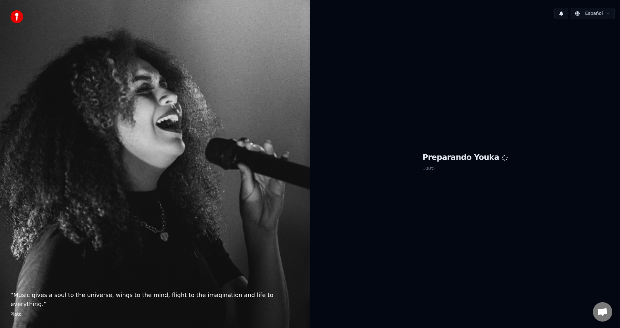
scroll to position [215, 0]
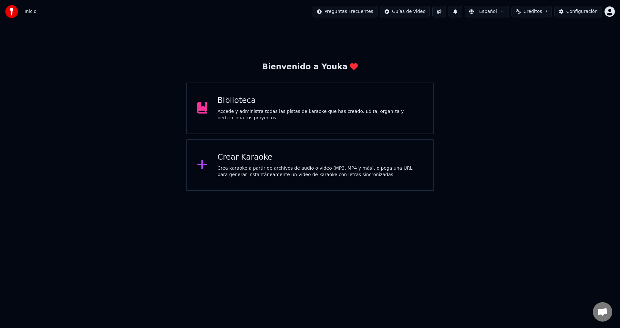
click at [290, 125] on div "Biblioteca Accede y administra todas las pistas de karaoke que has creado. Edit…" at bounding box center [310, 109] width 248 height 52
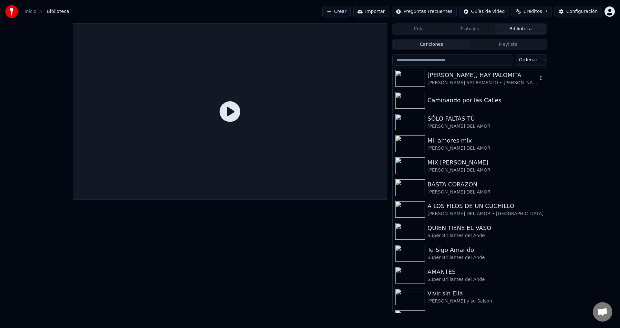
click at [437, 77] on div "ROSITA, HAY PALOMITA" at bounding box center [483, 75] width 110 height 9
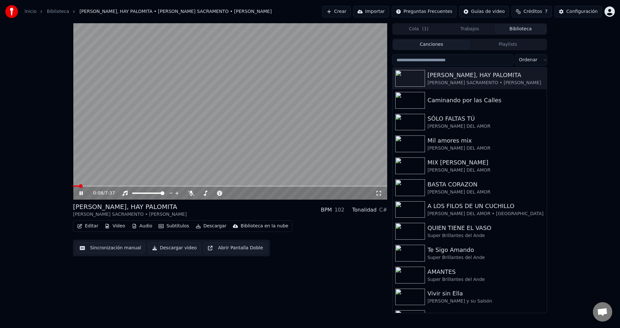
click at [85, 226] on button "Editar" at bounding box center [88, 226] width 26 height 9
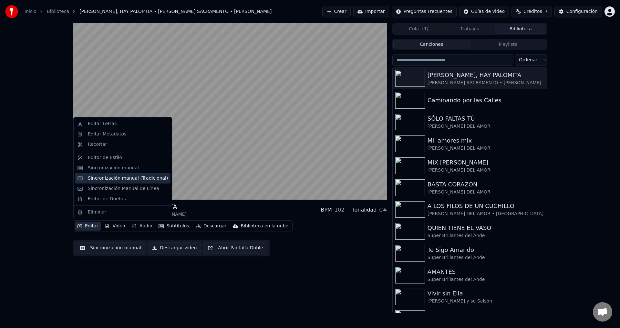
click at [113, 182] on div "Sincronización manual (Tradicional)" at bounding box center [123, 178] width 96 height 10
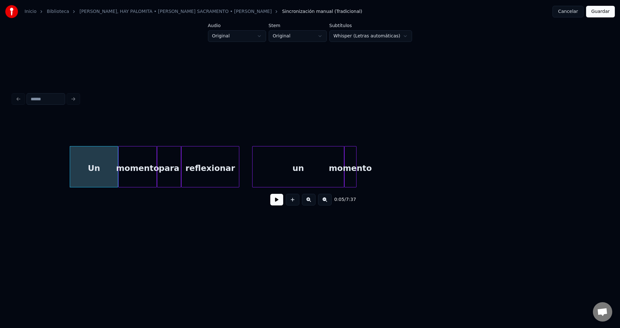
scroll to position [0, 429]
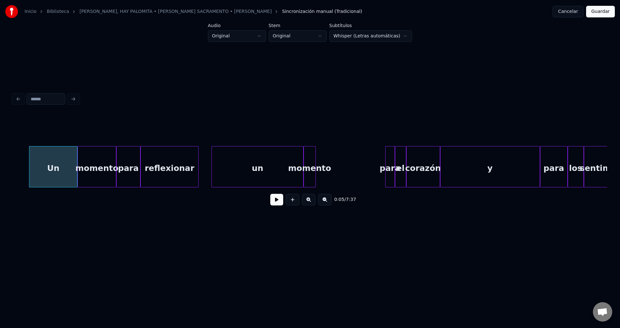
click at [273, 202] on button at bounding box center [276, 200] width 13 height 12
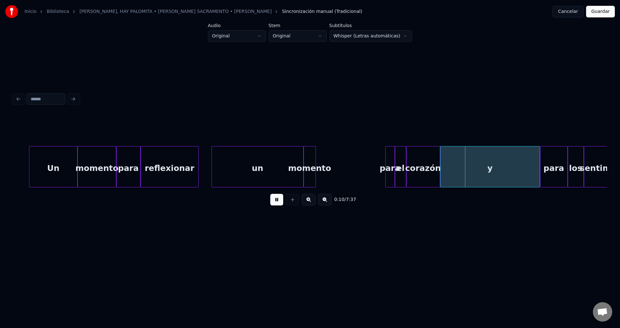
click at [273, 202] on button at bounding box center [276, 200] width 13 height 12
click at [573, 16] on button "Cancelar" at bounding box center [567, 12] width 31 height 12
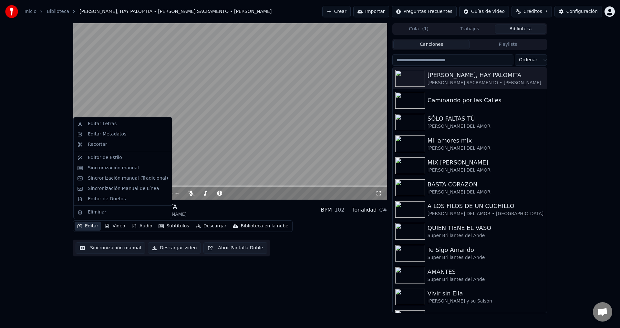
click at [84, 229] on button "Editar" at bounding box center [88, 226] width 26 height 9
click at [107, 124] on div "Editar Letras" at bounding box center [102, 124] width 29 height 6
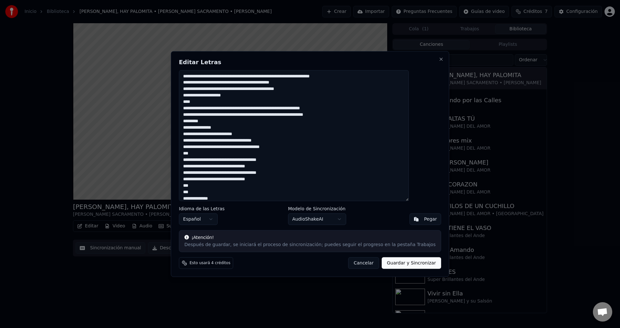
click at [199, 87] on textarea at bounding box center [294, 135] width 230 height 131
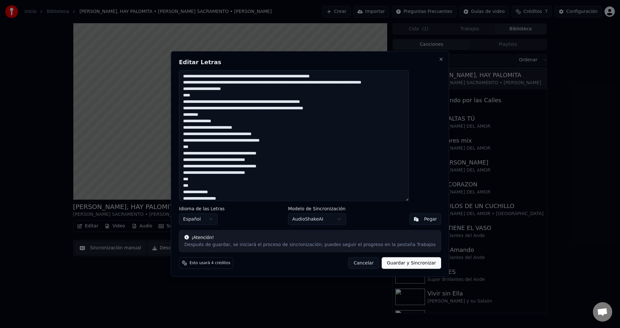
click at [199, 90] on textarea at bounding box center [294, 135] width 230 height 131
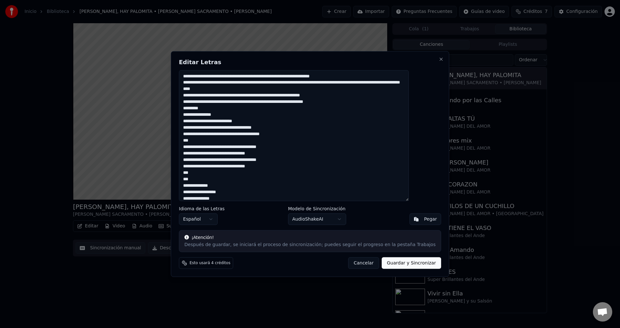
click at [199, 99] on textarea at bounding box center [294, 135] width 230 height 131
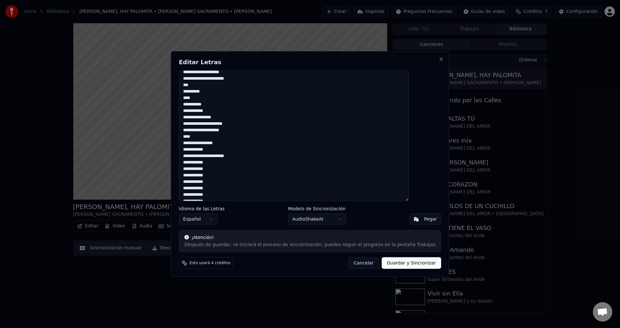
scroll to position [258, 0]
click at [336, 223] on body "Inicio Biblioteca ROSITA, HAY PALOMITA • SOSIMO SACRAMENTO • EDGAR CAYETANO Cre…" at bounding box center [310, 164] width 620 height 328
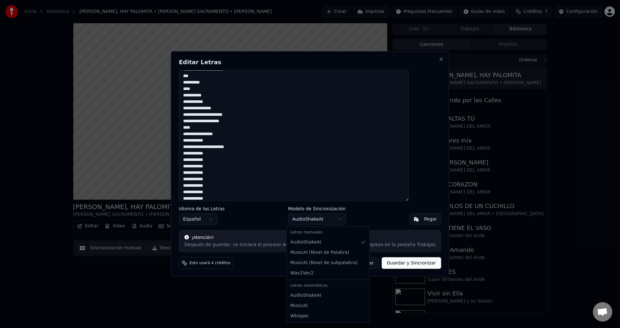
click at [341, 220] on body "Inicio Biblioteca ROSITA, HAY PALOMITA • SOSIMO SACRAMENTO • EDGAR CAYETANO Cre…" at bounding box center [310, 164] width 620 height 328
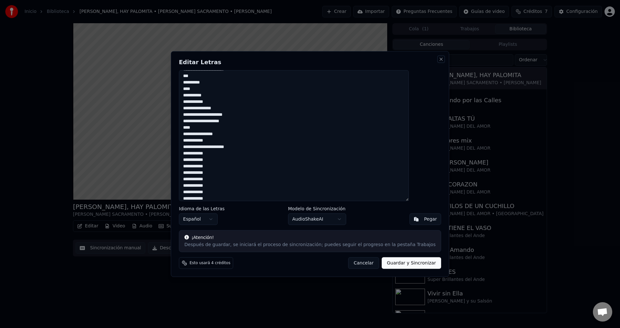
click at [438, 60] on button "Close" at bounding box center [440, 59] width 5 height 5
type textarea "**********"
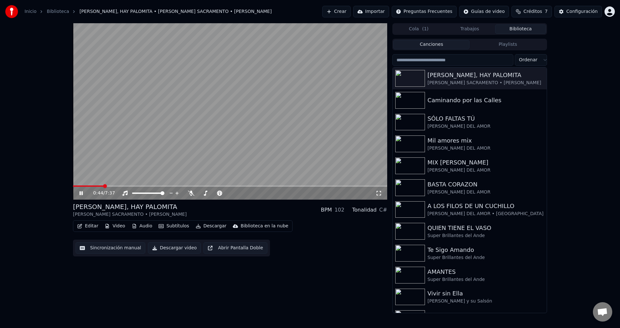
click at [88, 229] on button "Editar" at bounding box center [88, 226] width 26 height 9
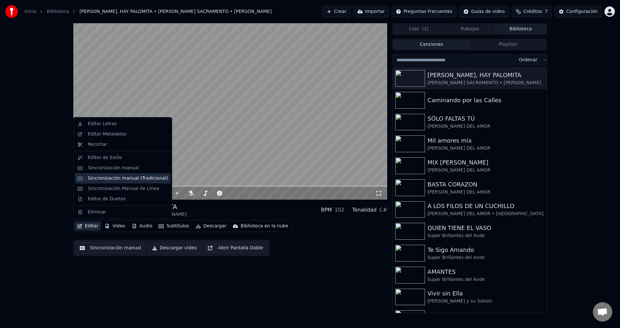
click at [118, 180] on div "Sincronización manual (Tradicional)" at bounding box center [128, 178] width 80 height 6
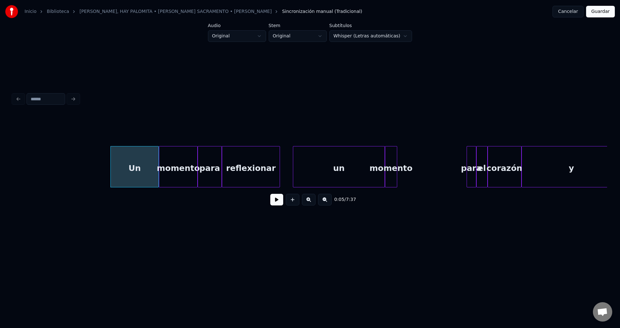
scroll to position [0, 389]
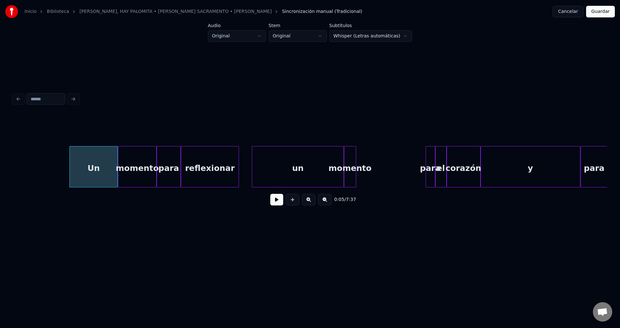
click at [86, 170] on div "Un" at bounding box center [94, 169] width 48 height 44
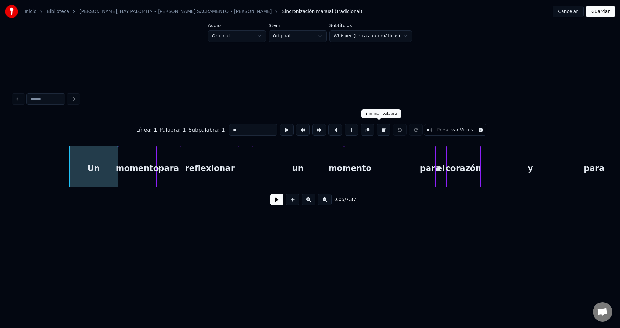
click at [380, 129] on button at bounding box center [384, 130] width 14 height 12
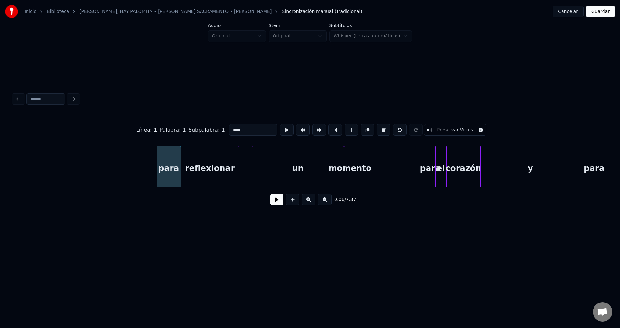
click at [380, 129] on button at bounding box center [384, 130] width 14 height 12
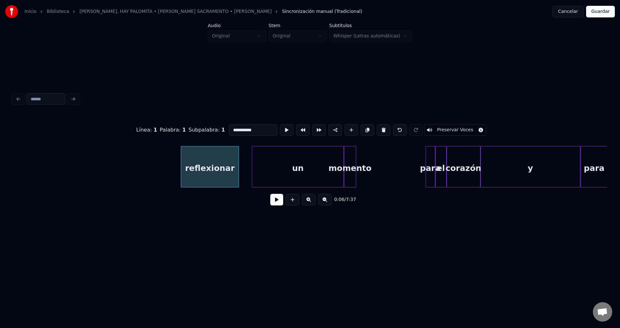
click at [380, 129] on button at bounding box center [384, 130] width 14 height 12
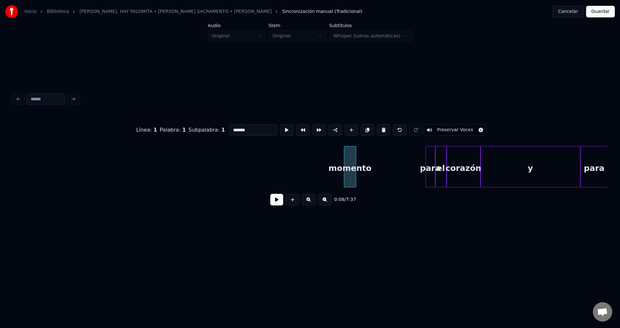
click at [380, 129] on button at bounding box center [384, 130] width 14 height 12
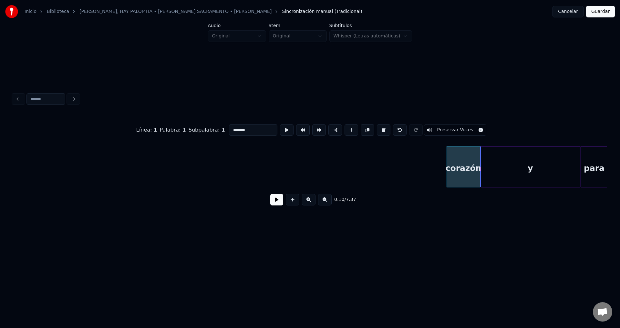
click at [380, 129] on button at bounding box center [384, 130] width 14 height 12
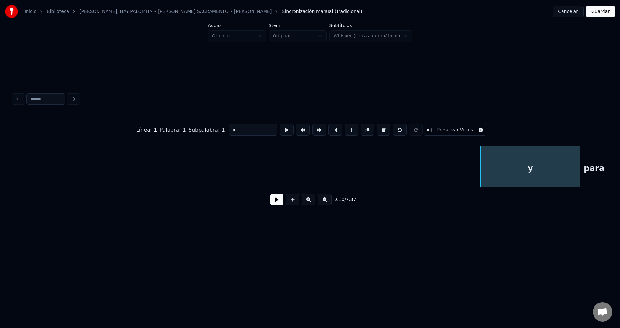
click at [380, 129] on button at bounding box center [384, 130] width 14 height 12
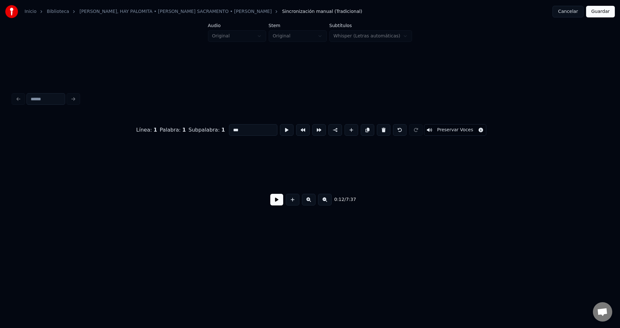
scroll to position [0, 984]
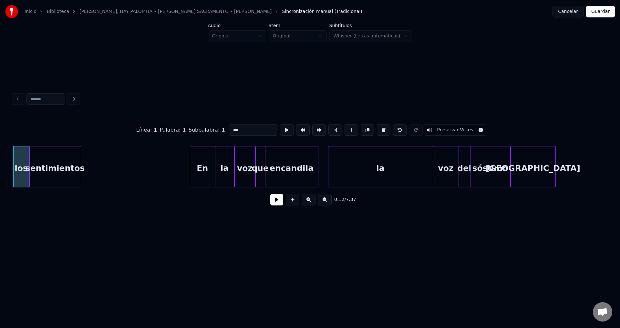
click at [380, 129] on button at bounding box center [384, 130] width 14 height 12
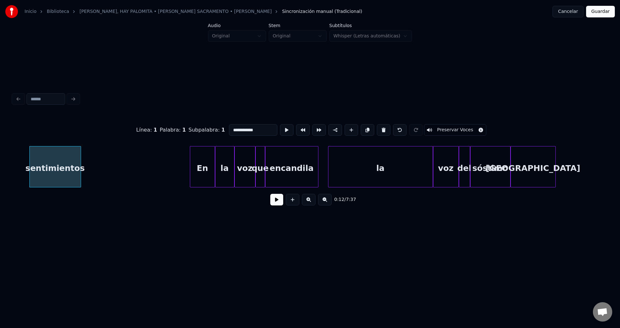
click at [380, 129] on button at bounding box center [384, 130] width 14 height 12
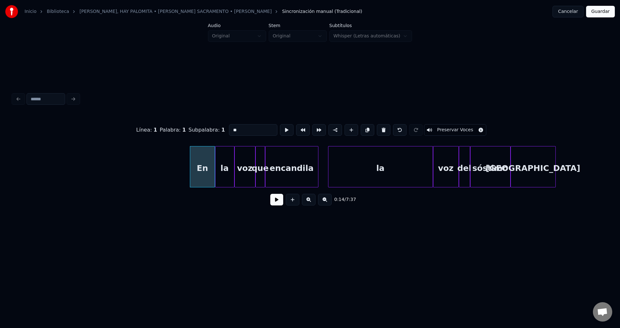
click at [380, 129] on button at bounding box center [384, 130] width 14 height 12
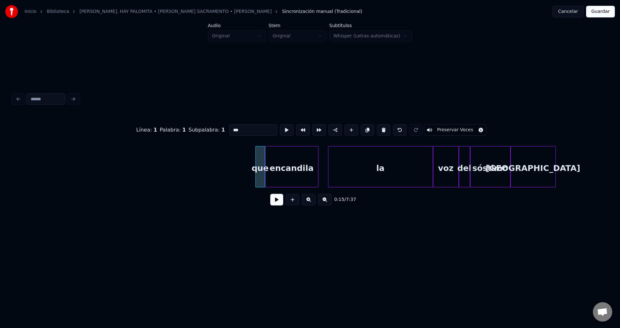
click at [380, 129] on button at bounding box center [384, 130] width 14 height 12
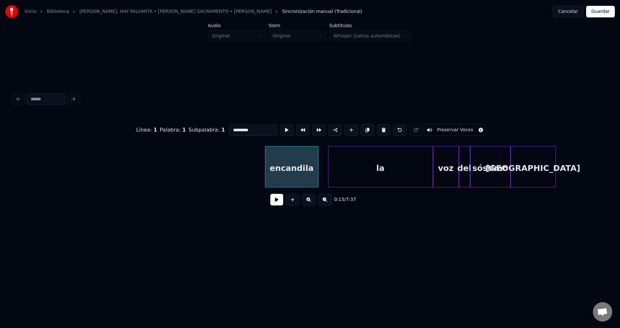
click at [380, 129] on button at bounding box center [384, 130] width 14 height 12
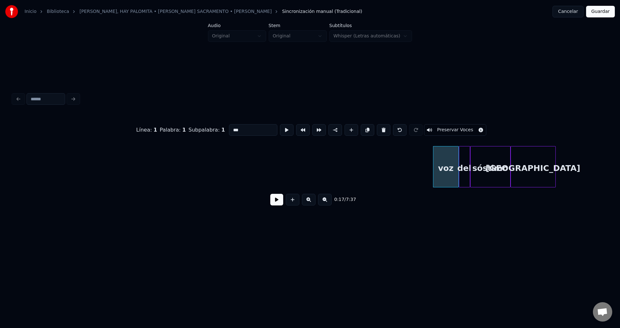
click at [380, 129] on button at bounding box center [384, 130] width 14 height 12
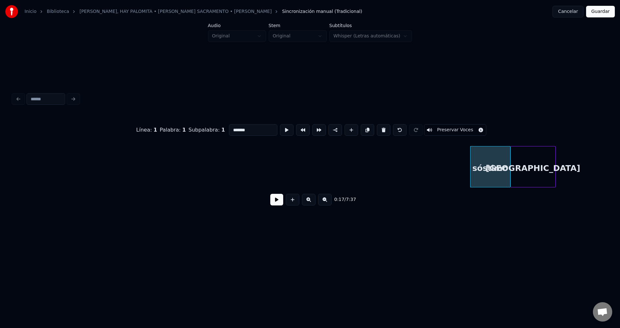
click at [380, 129] on button at bounding box center [384, 130] width 14 height 12
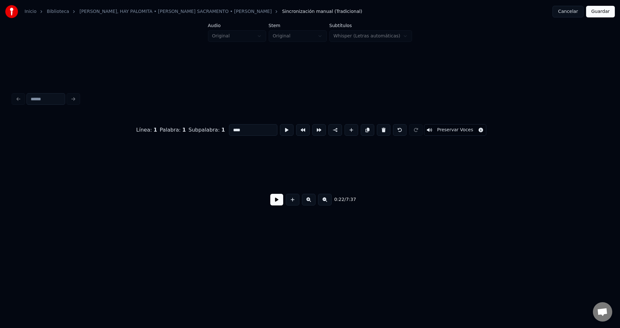
scroll to position [0, 1819]
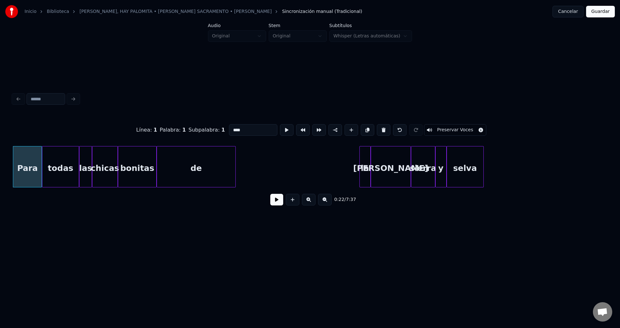
click at [380, 129] on button at bounding box center [384, 130] width 14 height 12
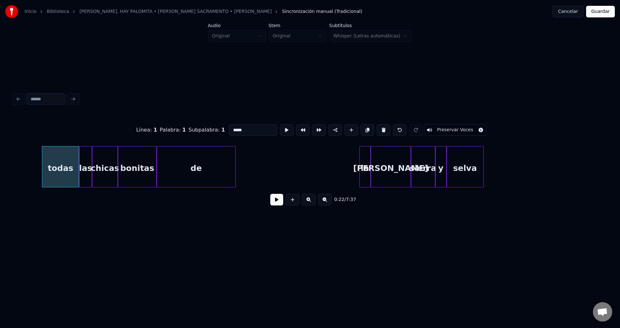
click at [380, 129] on button at bounding box center [384, 130] width 14 height 12
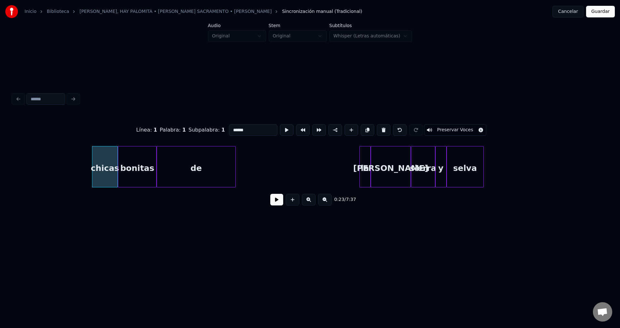
click at [380, 129] on button at bounding box center [384, 130] width 14 height 12
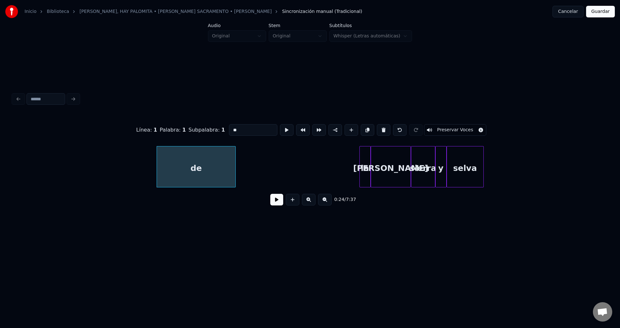
click at [380, 129] on button at bounding box center [384, 130] width 14 height 12
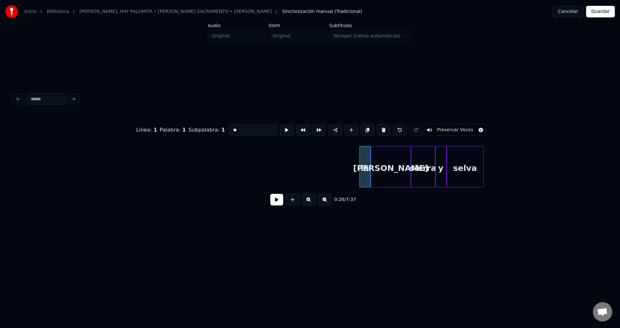
click at [380, 129] on button at bounding box center [384, 130] width 14 height 12
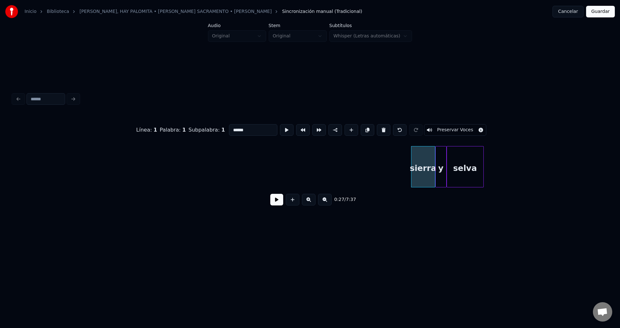
click at [380, 129] on button at bounding box center [384, 130] width 14 height 12
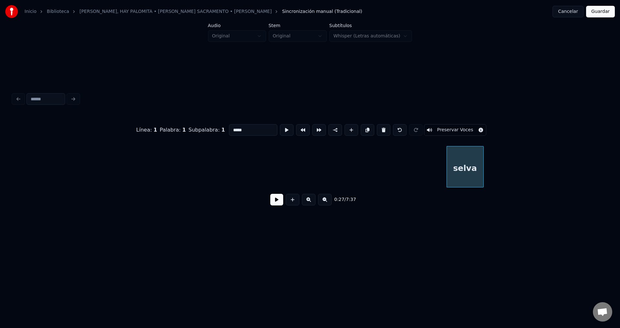
click at [380, 129] on button at bounding box center [384, 130] width 14 height 12
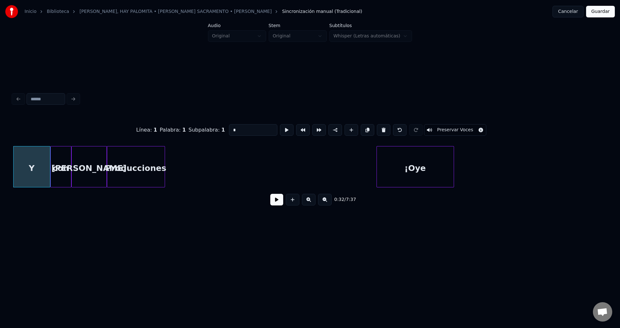
click at [380, 129] on button at bounding box center [384, 130] width 14 height 12
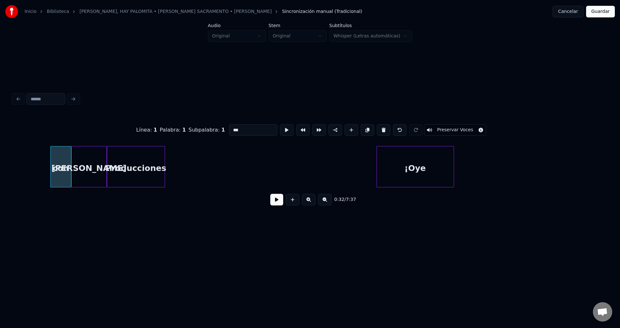
click at [380, 129] on button at bounding box center [384, 130] width 14 height 12
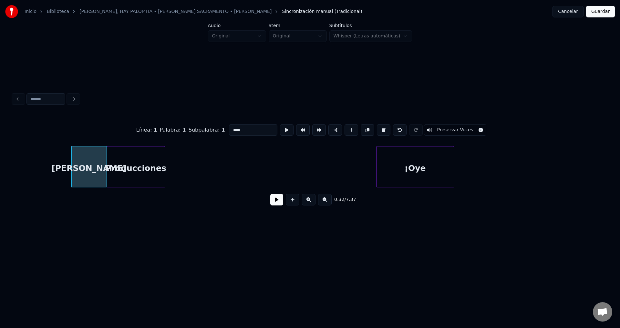
click at [380, 129] on button at bounding box center [384, 130] width 14 height 12
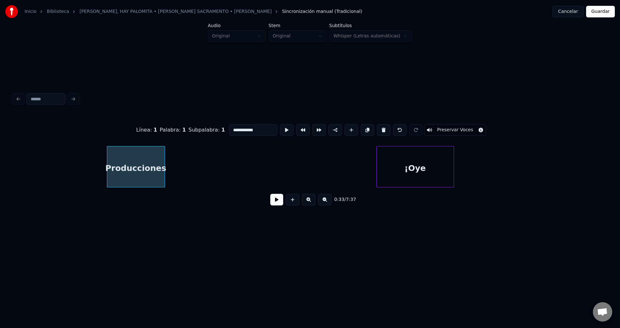
click at [380, 129] on button at bounding box center [384, 130] width 14 height 12
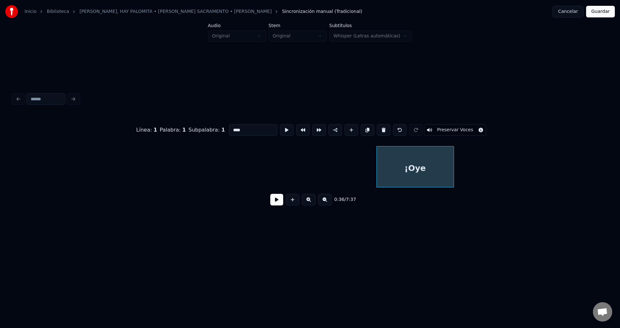
click at [380, 129] on button at bounding box center [384, 130] width 14 height 12
type input "*****"
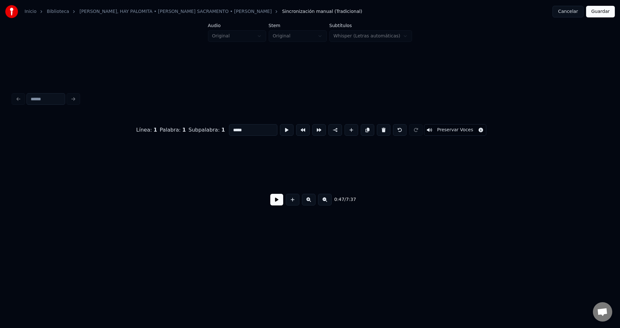
scroll to position [0, 3874]
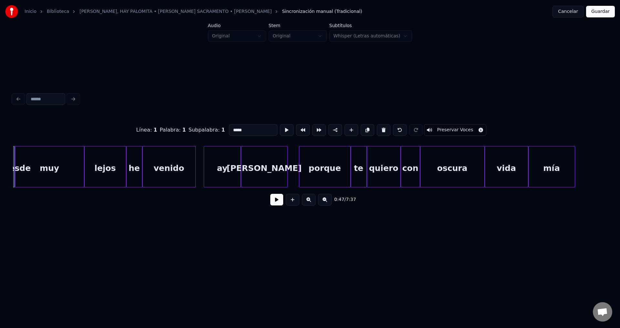
click at [269, 201] on div "0:47 / 7:37" at bounding box center [310, 200] width 584 height 14
click at [271, 201] on button at bounding box center [276, 200] width 13 height 12
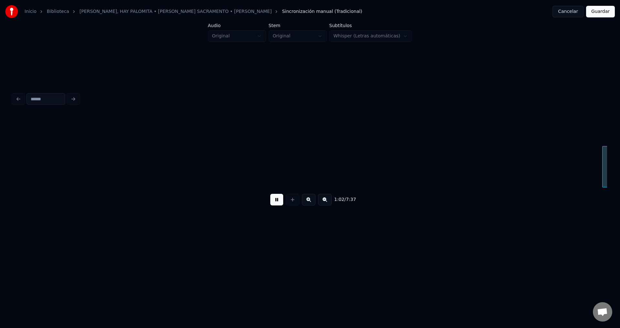
scroll to position [0, 5063]
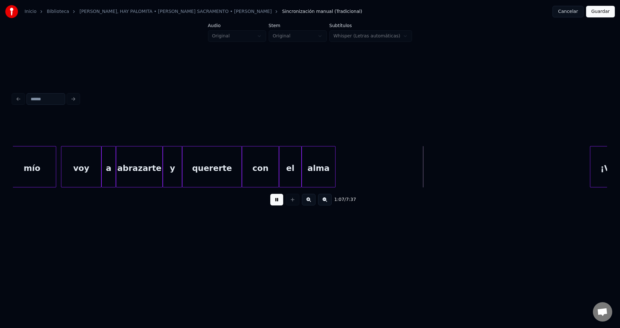
click at [271, 201] on button at bounding box center [276, 200] width 13 height 12
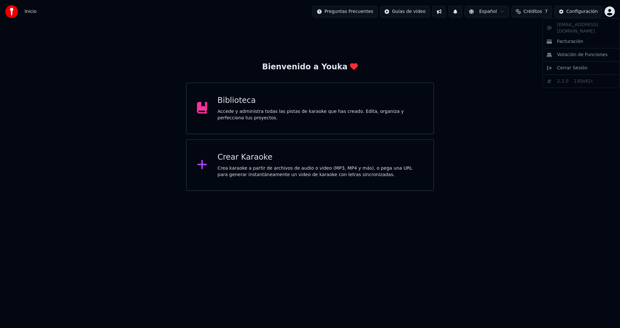
click at [608, 9] on html "Inicio Preguntas Frecuentes Guías de video Español Créditos 7 Configuración Bie…" at bounding box center [310, 95] width 620 height 191
click at [561, 65] on span "Cerrar Sesión" at bounding box center [572, 68] width 31 height 6
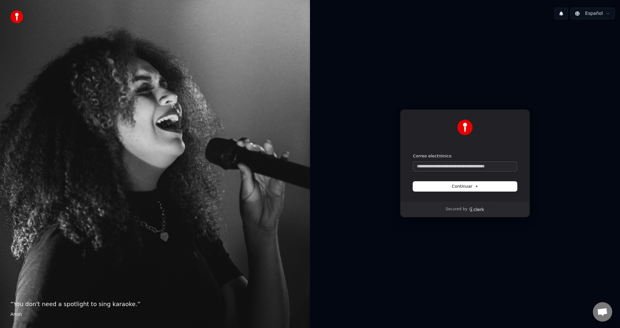
click at [440, 166] on input "Correo electrónico" at bounding box center [465, 167] width 104 height 10
click at [413, 153] on button "submit" at bounding box center [413, 153] width 0 height 0
type input "**********"
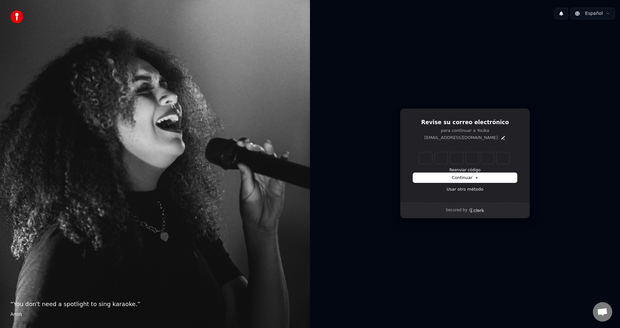
type input "*"
type input "**"
type input "*"
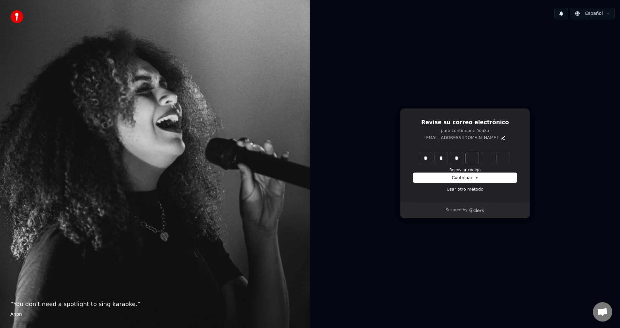
type input "***"
type input "*"
type input "****"
type input "*"
type input "******"
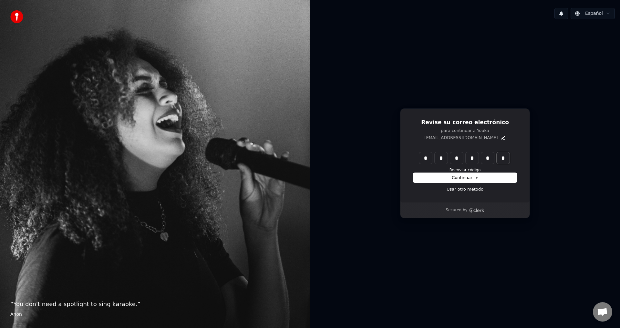
type input "*"
